Goal: Task Accomplishment & Management: Use online tool/utility

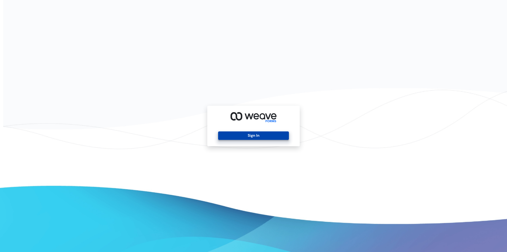
click at [233, 133] on button "Sign In" at bounding box center [253, 135] width 70 height 8
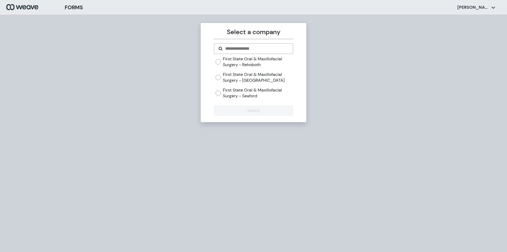
click at [239, 81] on label "First State Oral & Maxillofacial Surgery - [GEOGRAPHIC_DATA]" at bounding box center [258, 77] width 70 height 11
click at [253, 108] on button "Select" at bounding box center [253, 110] width 79 height 11
